Goal: Find specific page/section: Find specific page/section

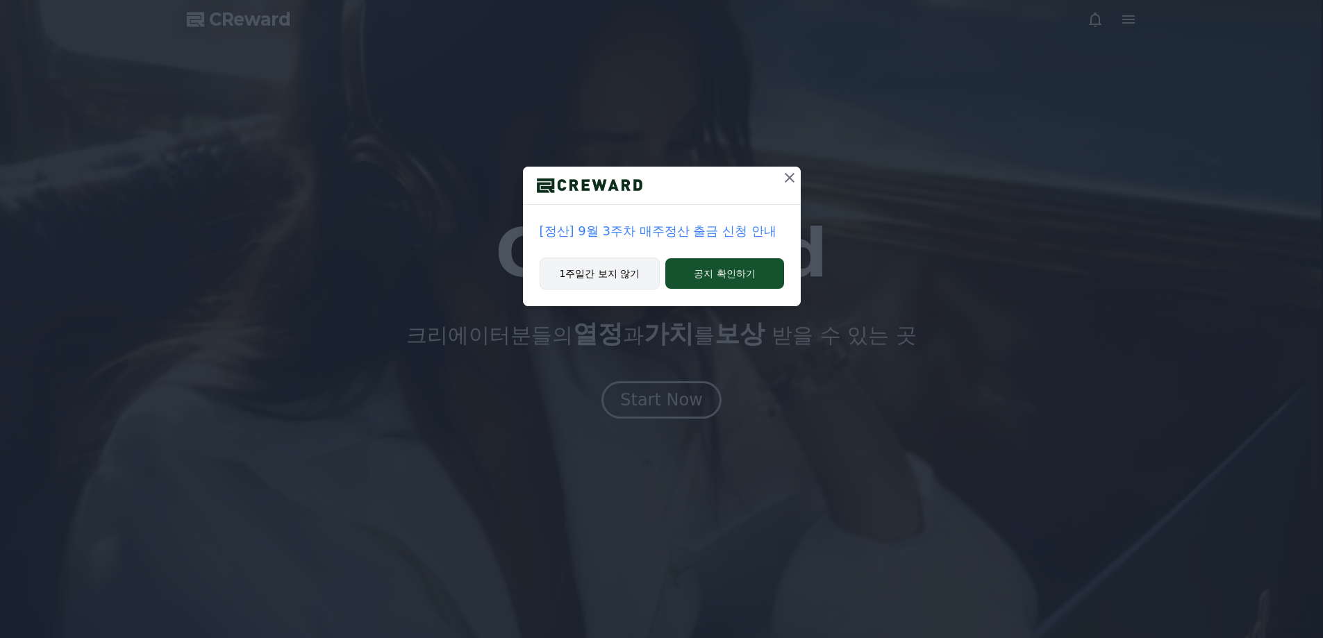
click at [620, 270] on button "1주일간 보지 않기" at bounding box center [600, 274] width 121 height 32
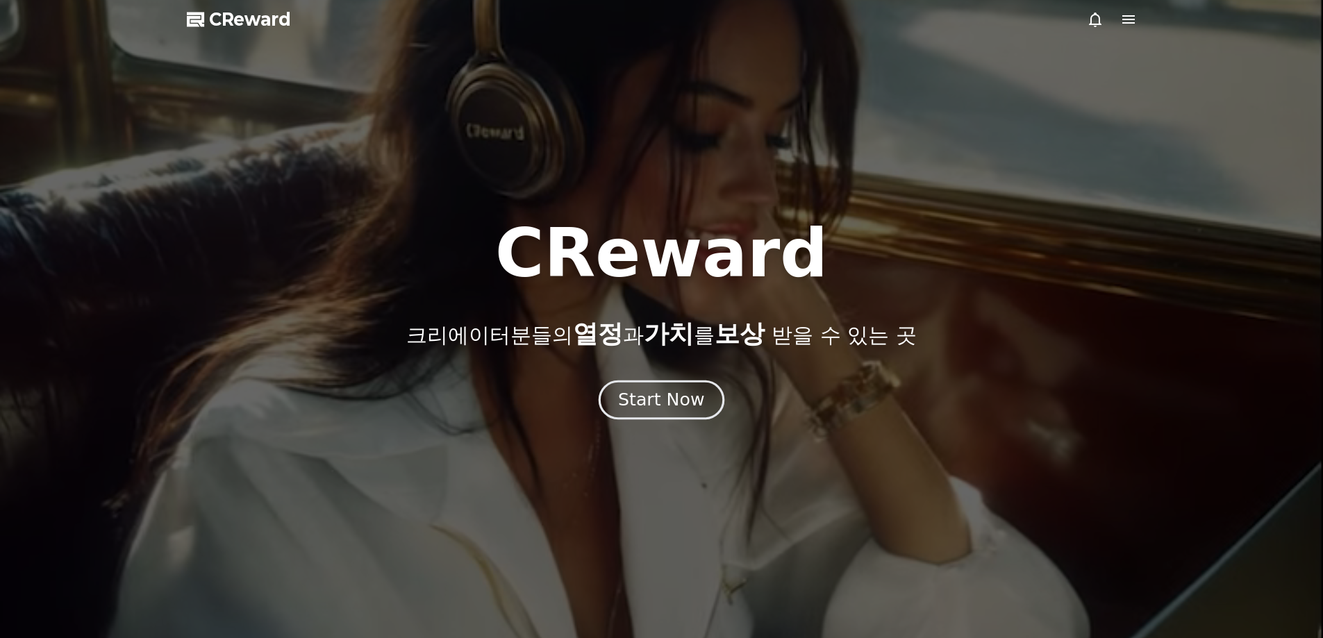
click at [672, 390] on div "Start Now" at bounding box center [661, 400] width 86 height 24
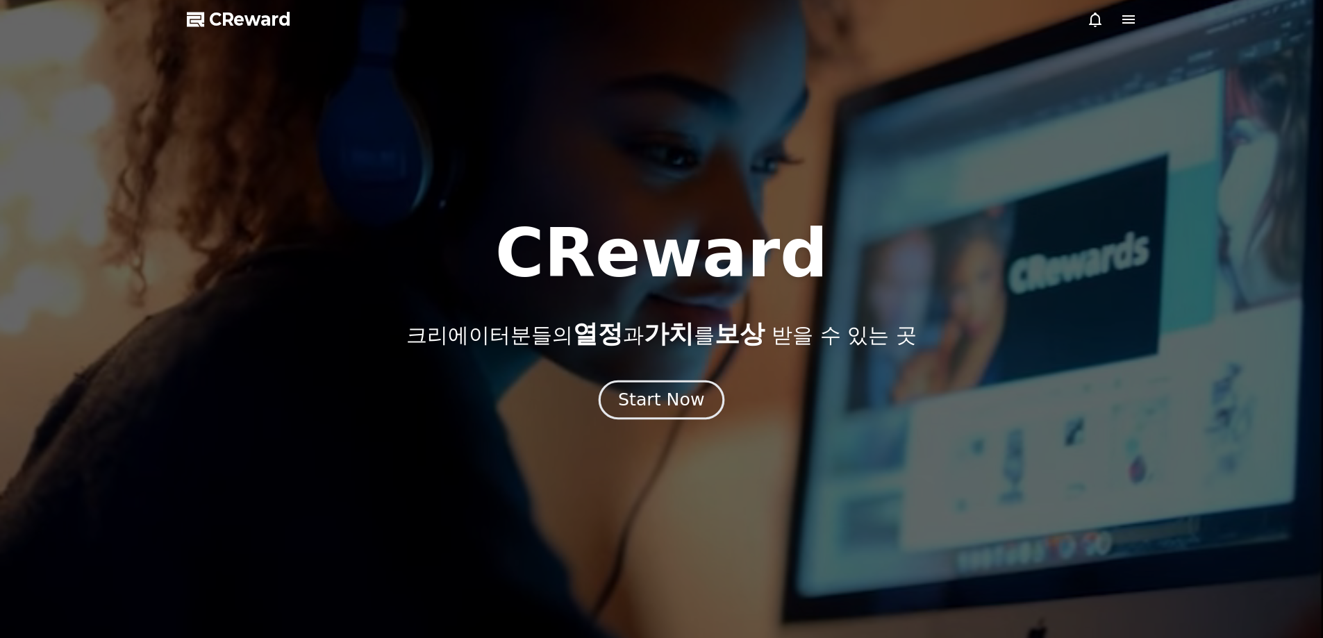
click at [658, 395] on div "Start Now" at bounding box center [661, 400] width 86 height 24
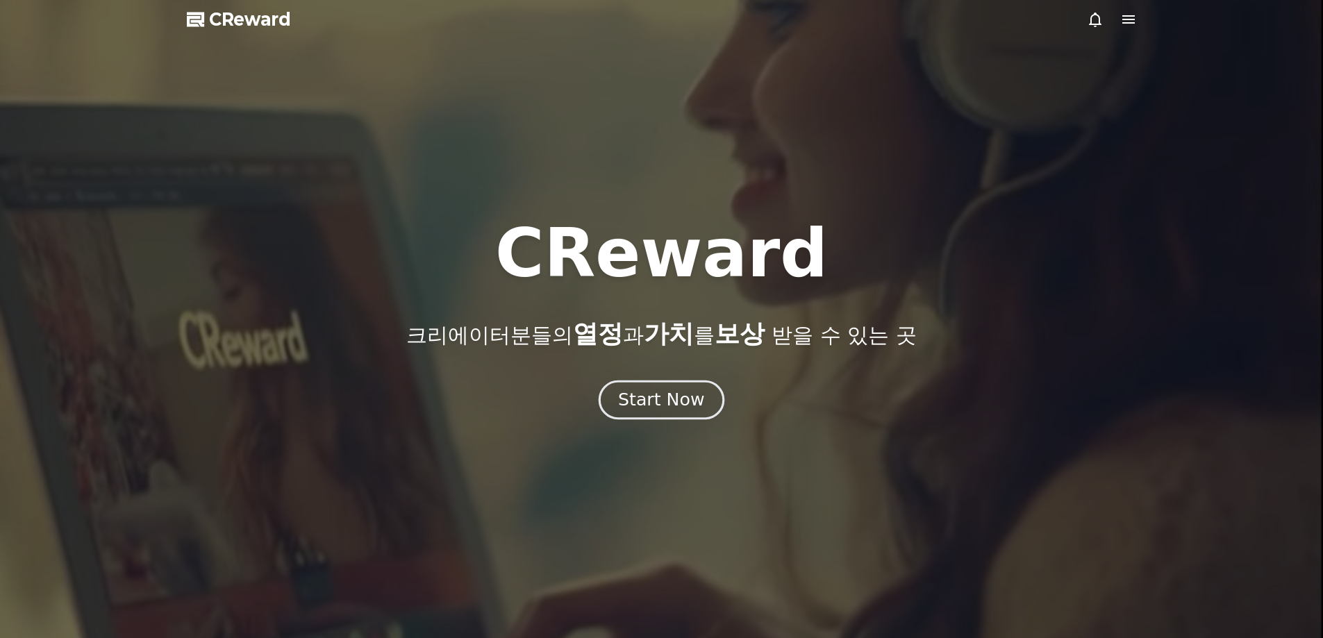
click at [681, 397] on div "Start Now" at bounding box center [661, 400] width 86 height 24
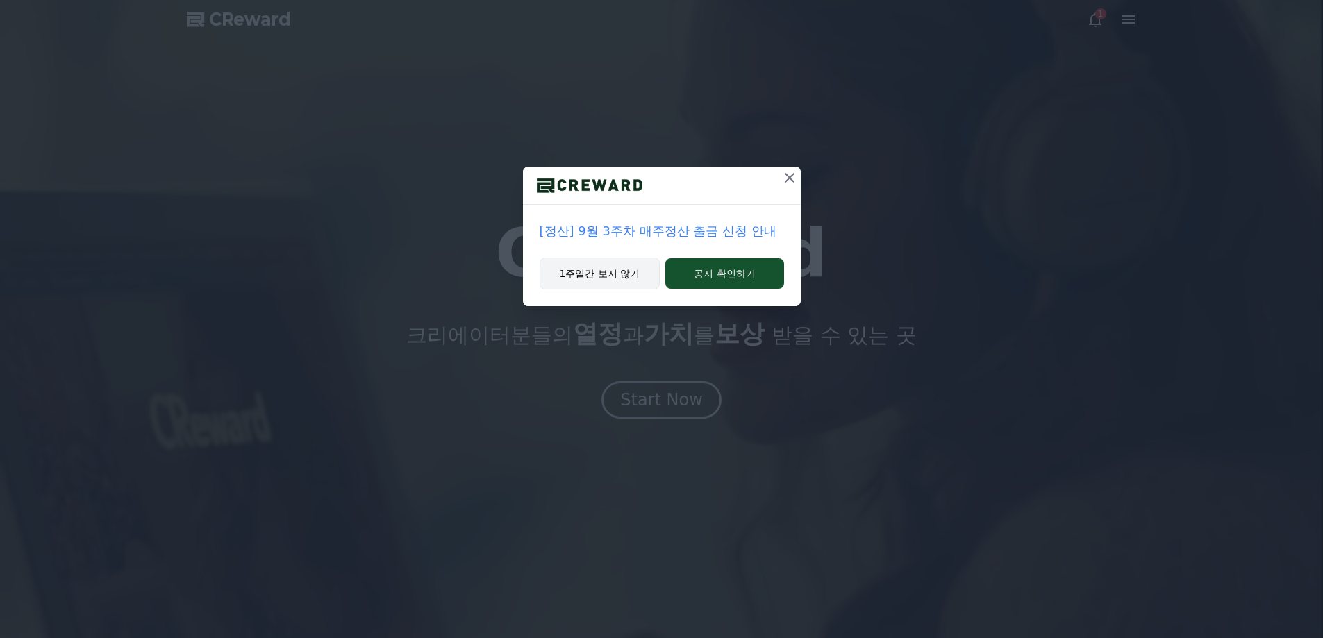
click at [593, 269] on button "1주일간 보지 않기" at bounding box center [600, 274] width 121 height 32
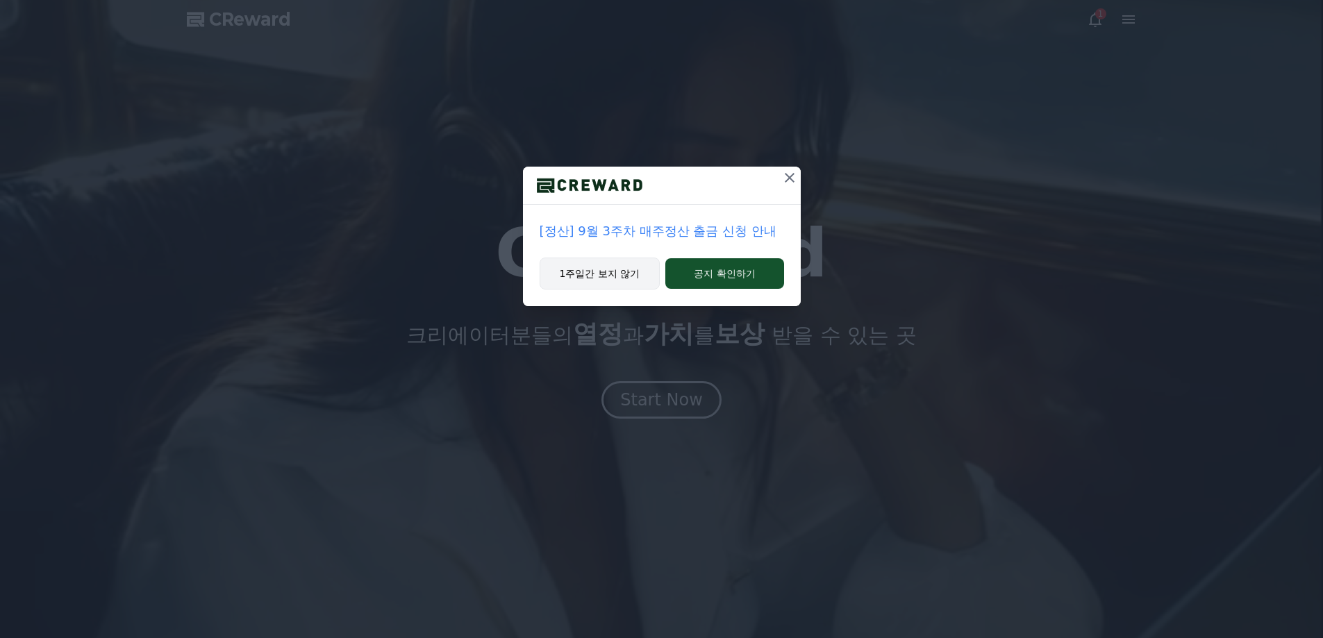
click at [594, 274] on button "1주일간 보지 않기" at bounding box center [600, 274] width 121 height 32
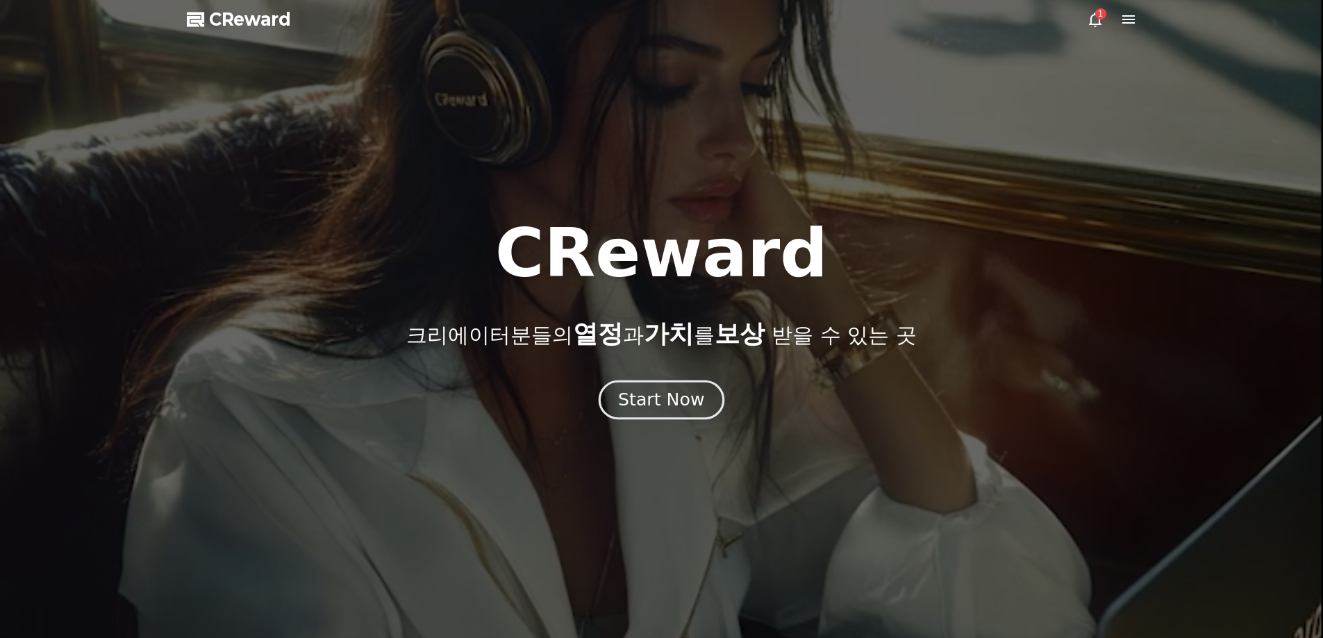
click at [649, 402] on div "Start Now" at bounding box center [661, 400] width 86 height 24
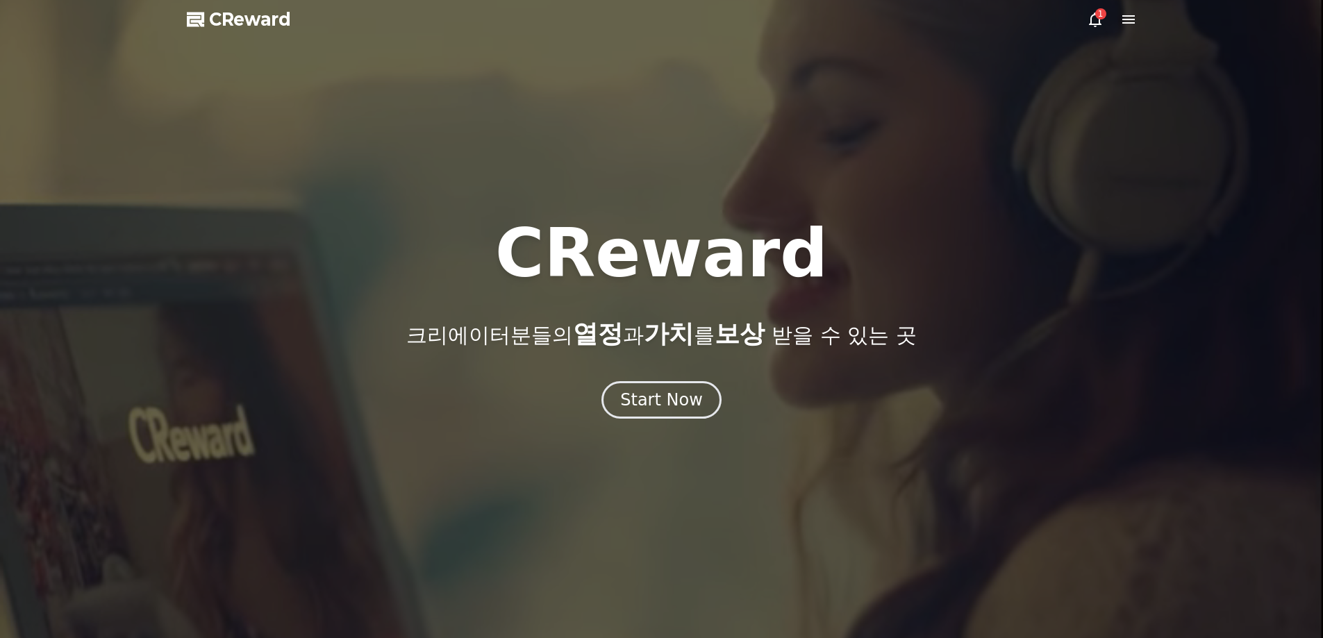
click at [1126, 16] on icon at bounding box center [1128, 19] width 12 height 8
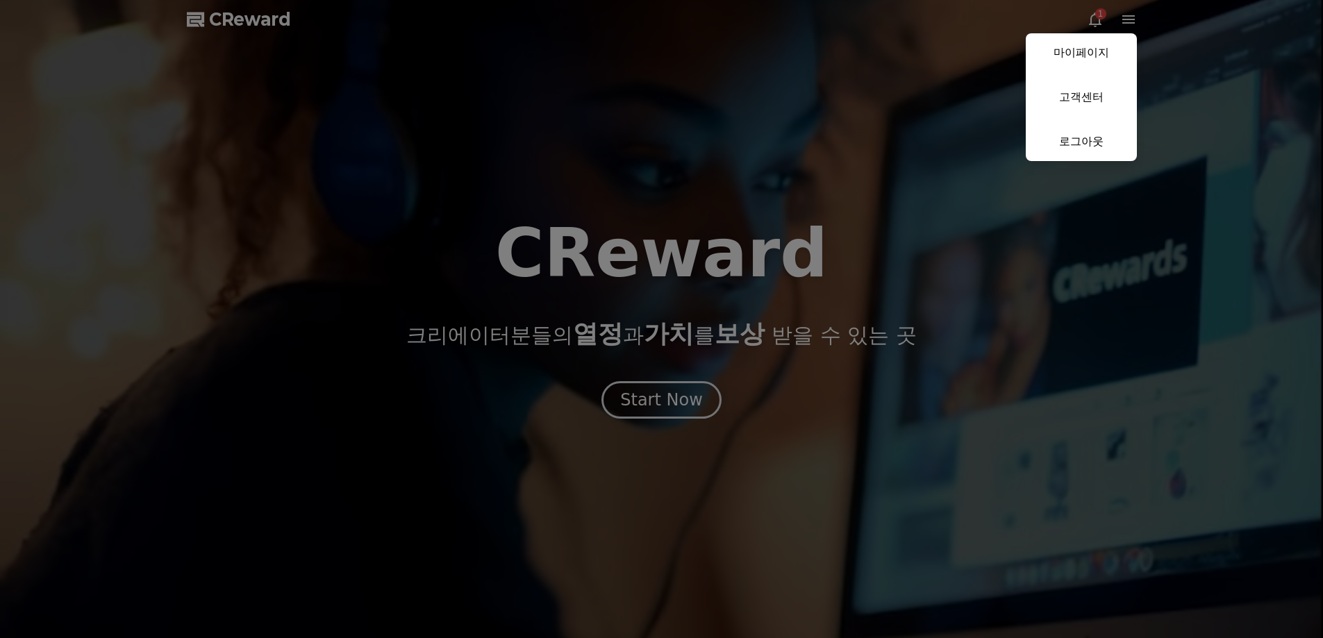
click at [840, 187] on button "close" at bounding box center [661, 319] width 1323 height 638
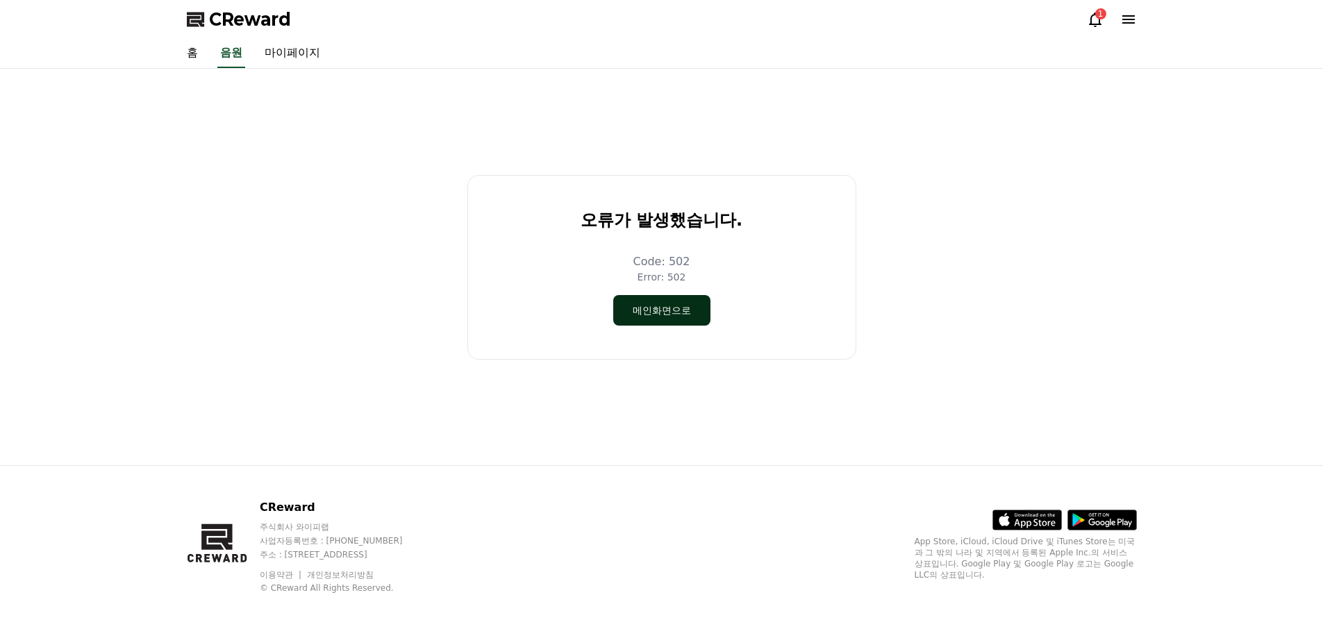
click at [642, 320] on button "메인화면으로" at bounding box center [661, 310] width 97 height 31
click at [667, 312] on button "메인화면으로" at bounding box center [661, 310] width 97 height 31
click at [192, 51] on link "홈" at bounding box center [192, 53] width 33 height 29
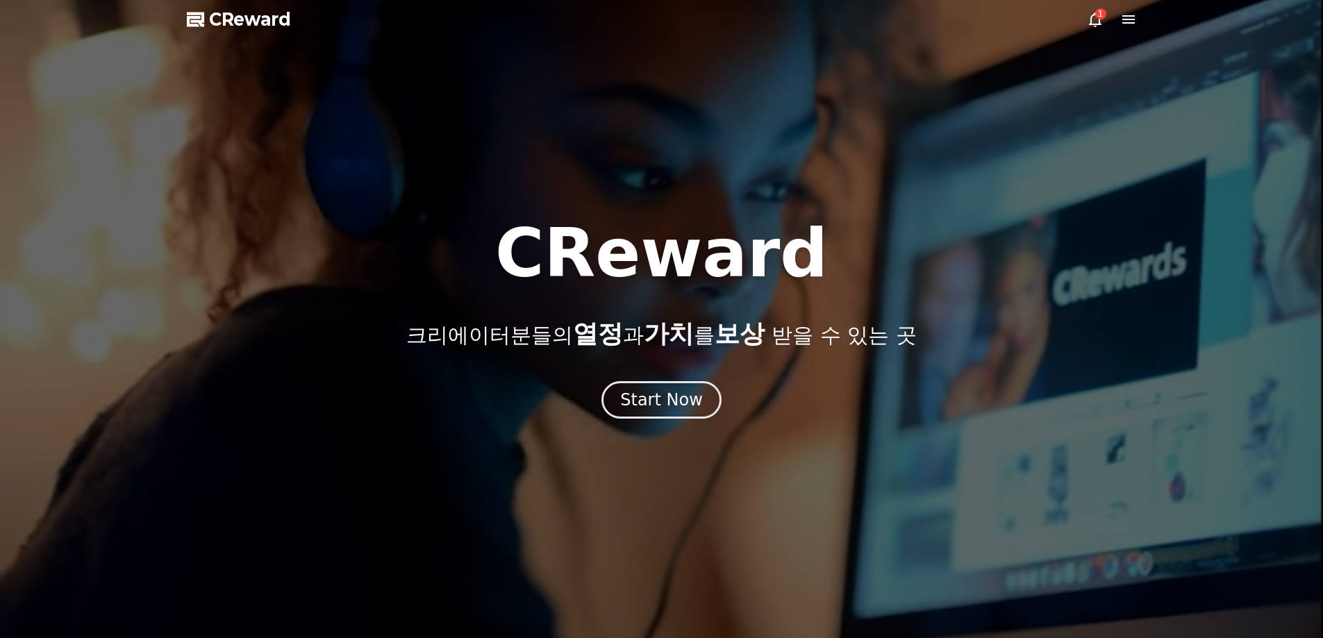
click at [1110, 155] on div at bounding box center [661, 319] width 1323 height 638
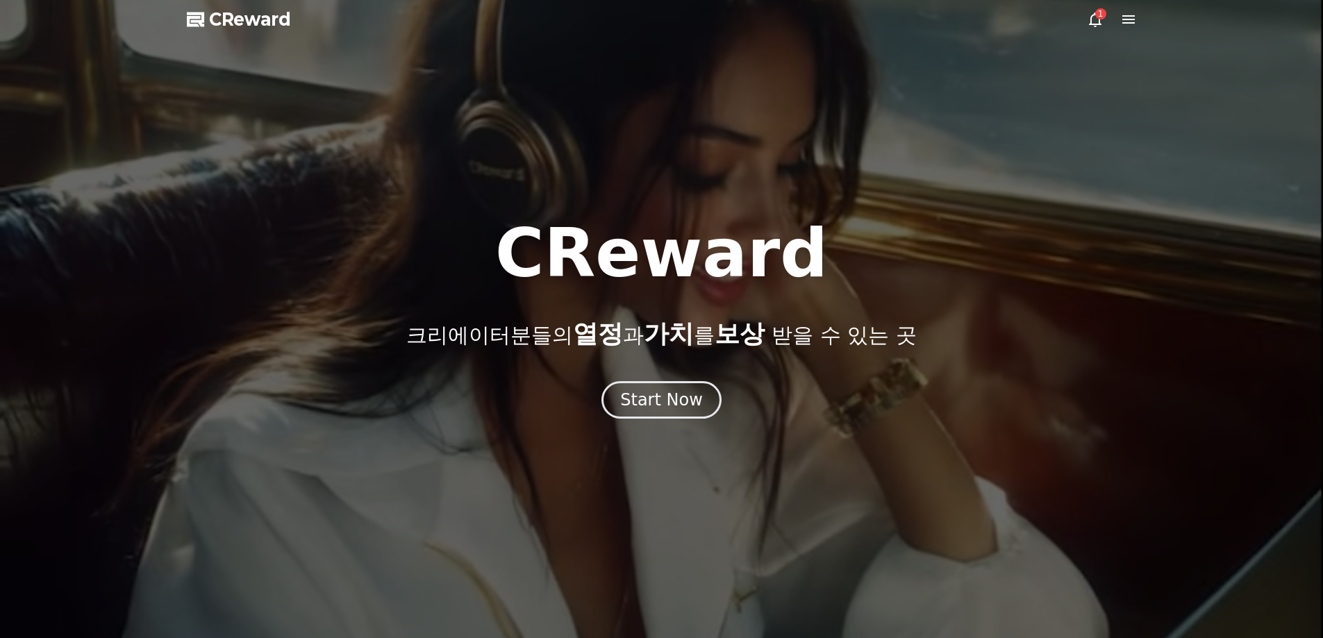
click at [1127, 17] on icon at bounding box center [1128, 19] width 12 height 8
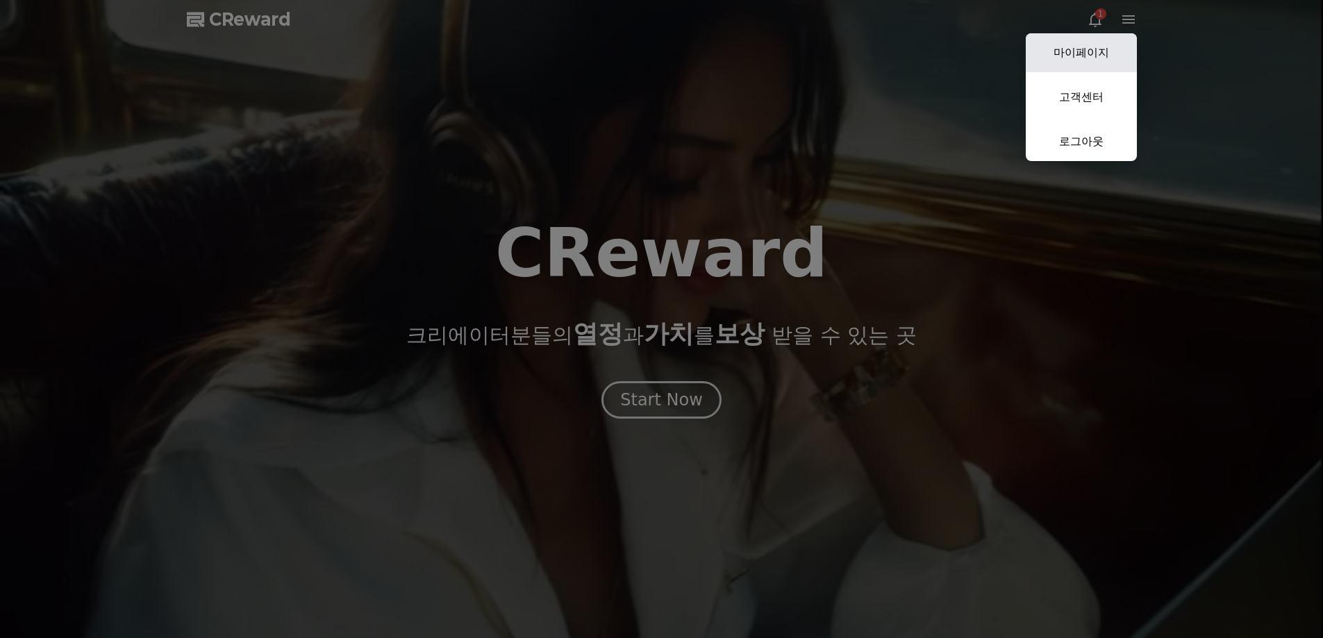
click at [1096, 46] on link "마이페이지" at bounding box center [1081, 52] width 111 height 39
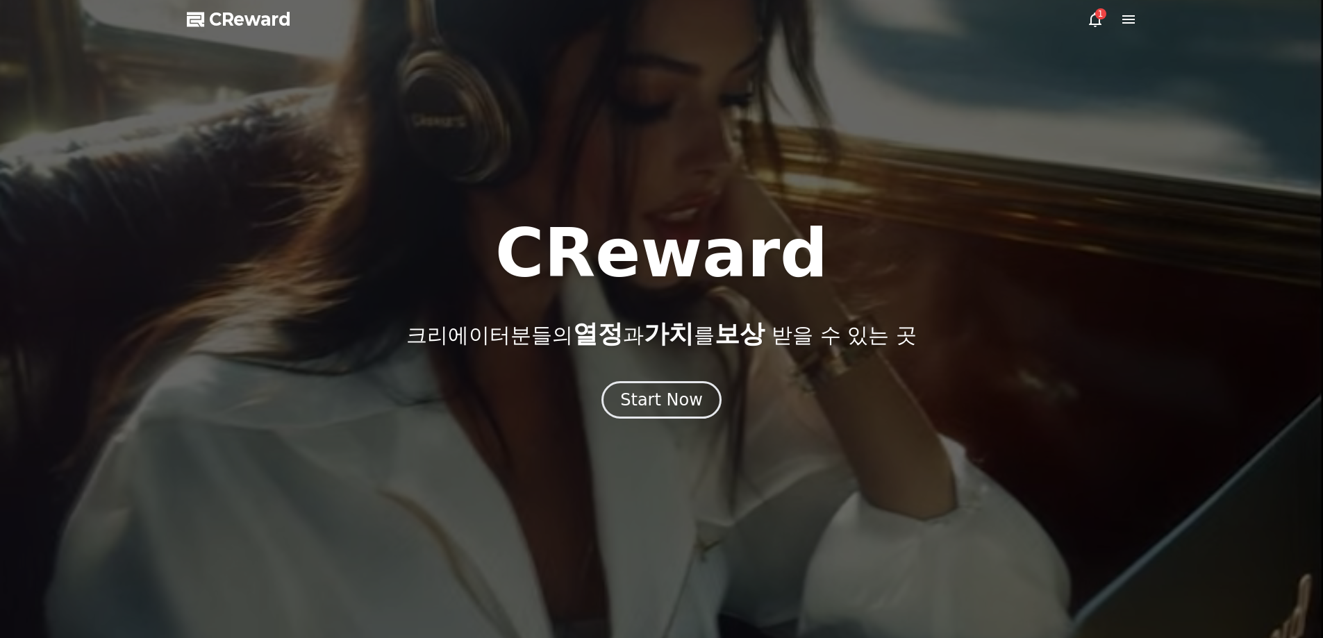
click at [1133, 17] on icon at bounding box center [1128, 19] width 17 height 17
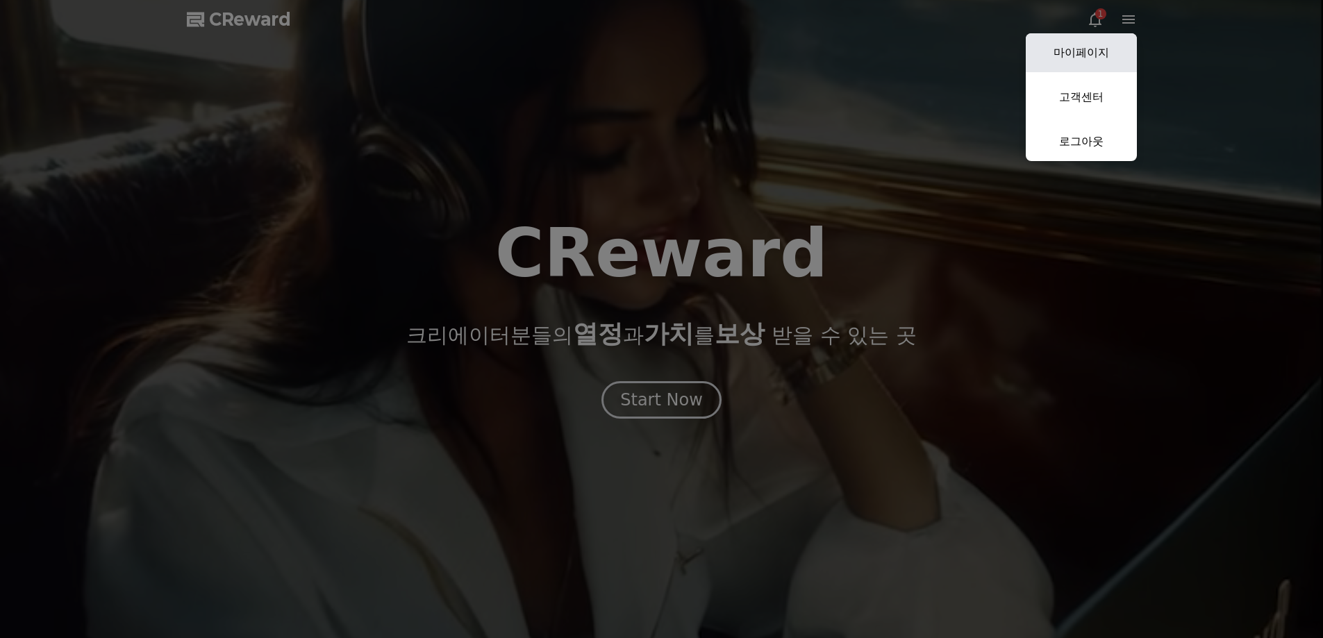
click at [1101, 42] on link "마이페이지" at bounding box center [1081, 52] width 111 height 39
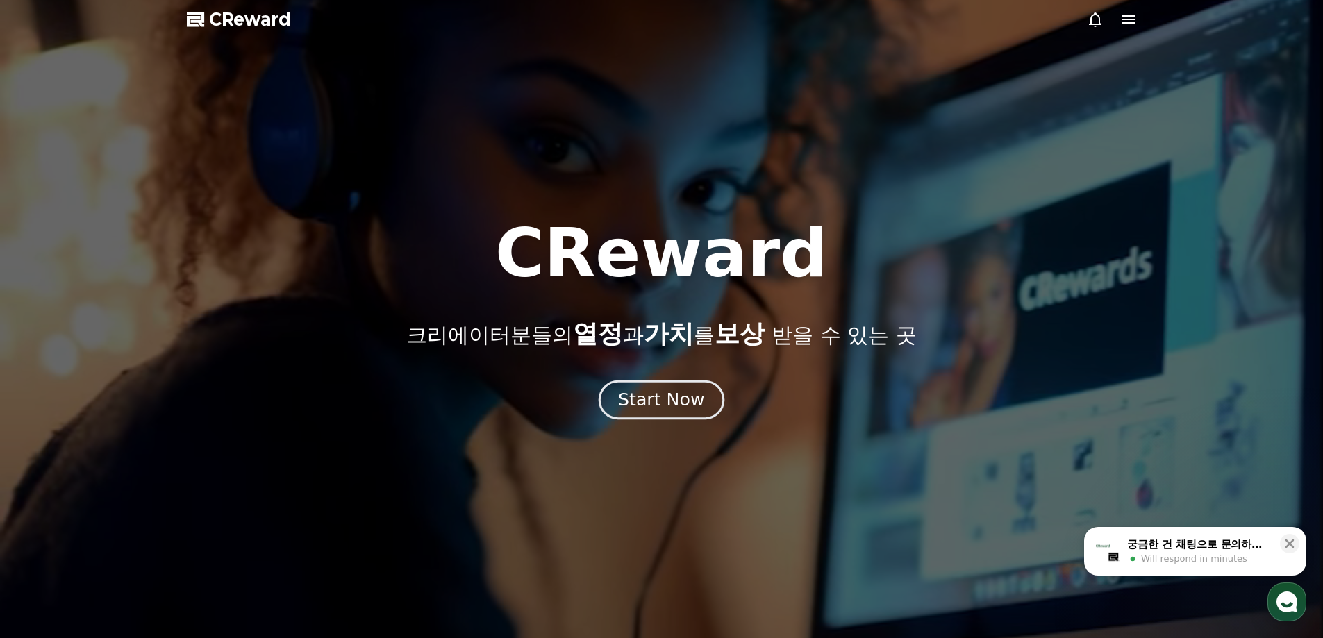
click at [651, 406] on div "Start Now" at bounding box center [661, 400] width 86 height 24
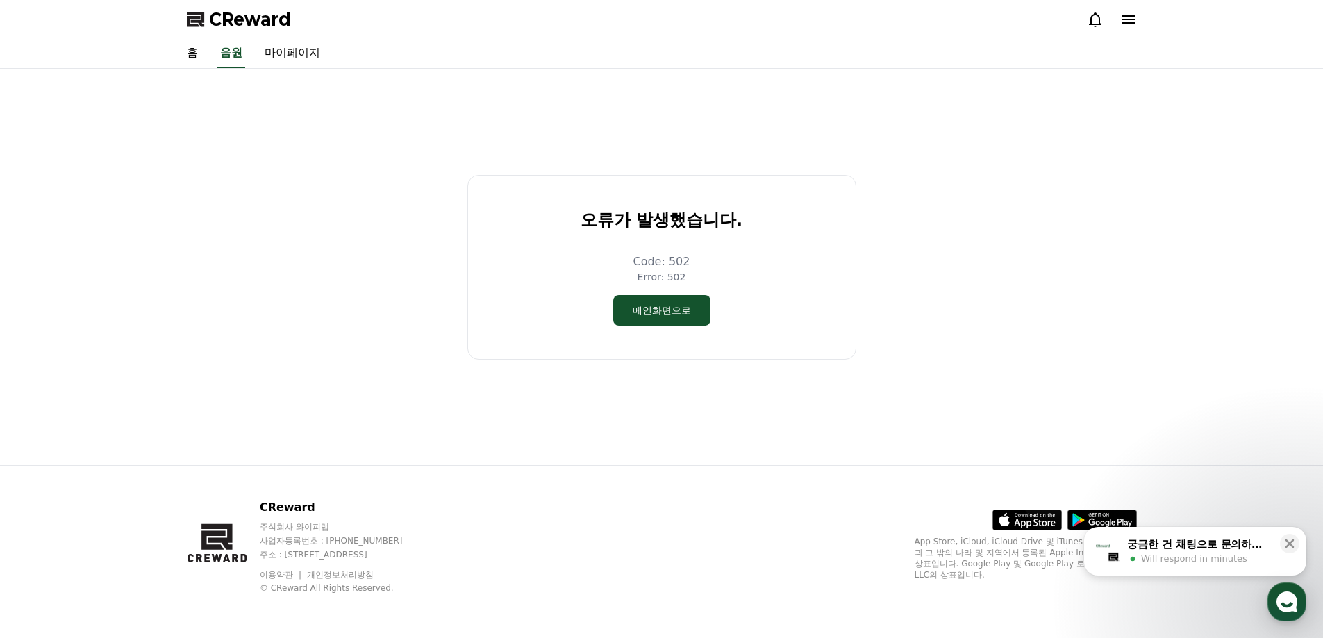
click at [674, 394] on div "오류가 발생했습니다. Code: 502 Error: 502 메인화면으로" at bounding box center [661, 266] width 961 height 385
click at [662, 312] on button "메인화면으로" at bounding box center [661, 310] width 97 height 31
click at [287, 50] on link "마이페이지" at bounding box center [292, 53] width 78 height 29
